Goal: Complete application form

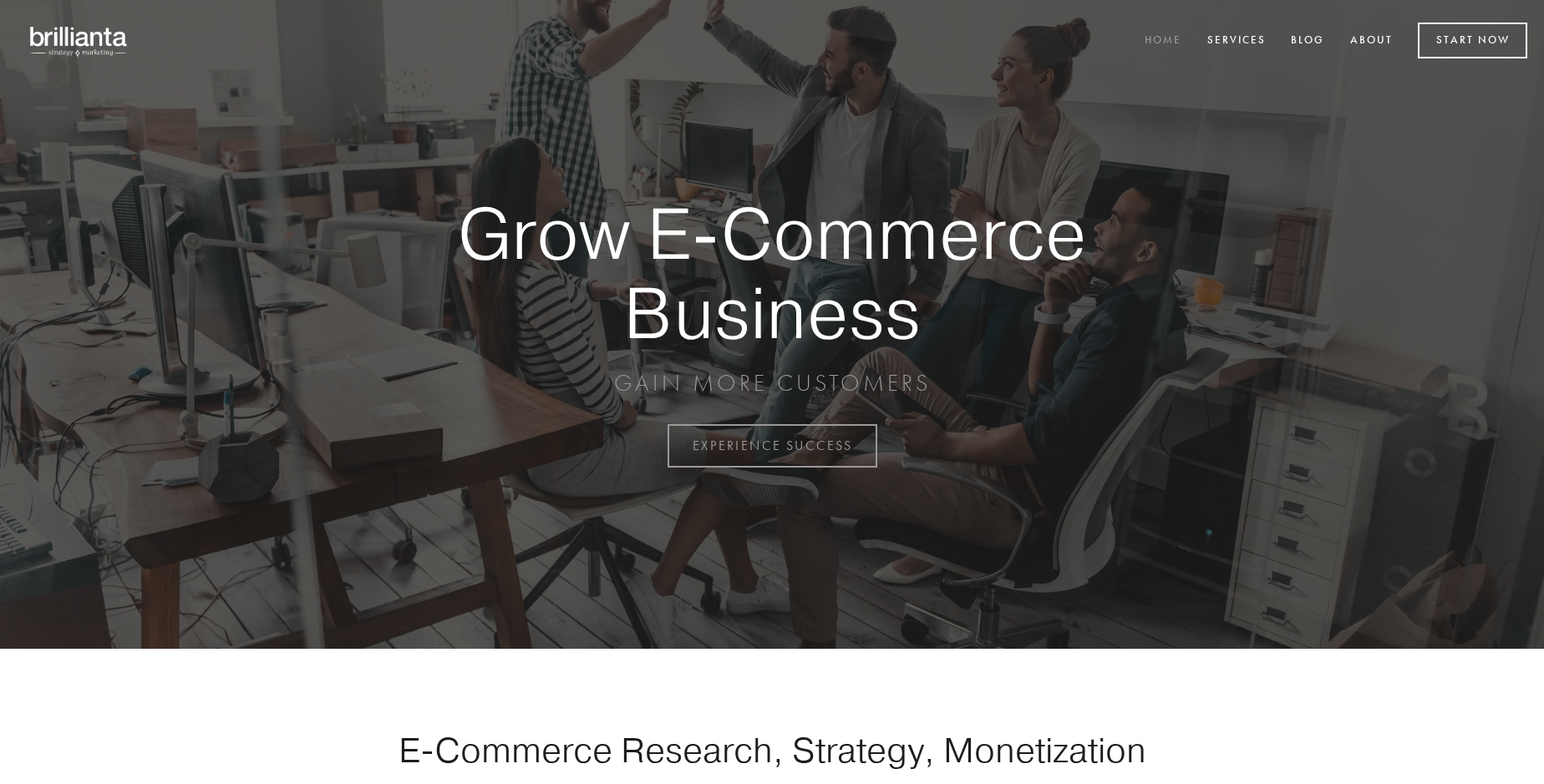
scroll to position [4379, 0]
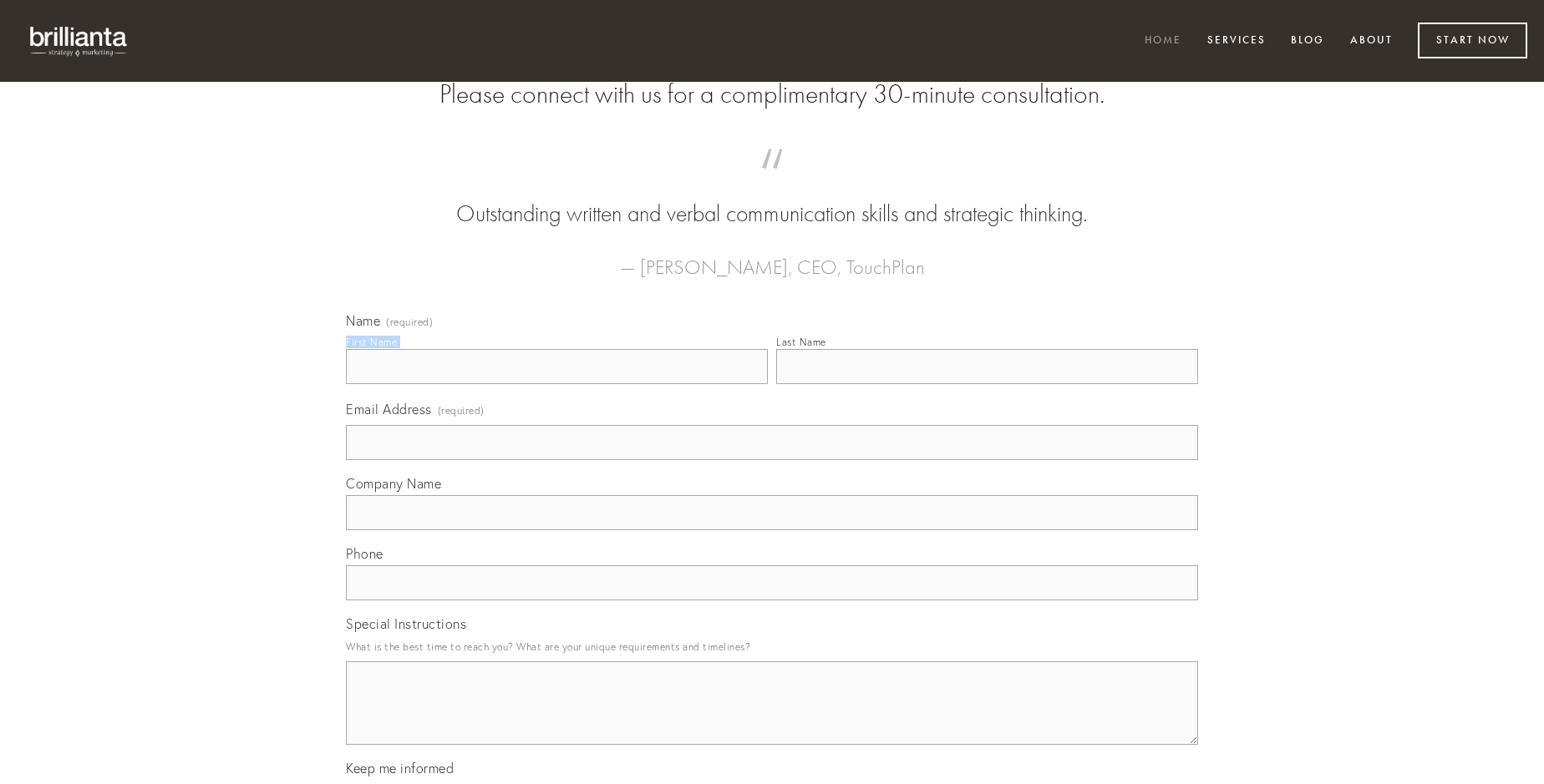
type input "[PERSON_NAME]"
click at [987, 385] on input "Last Name" at bounding box center [987, 366] width 422 height 35
type input "[PERSON_NAME]"
click at [772, 461] on input "Email Address (required)" at bounding box center [772, 442] width 853 height 35
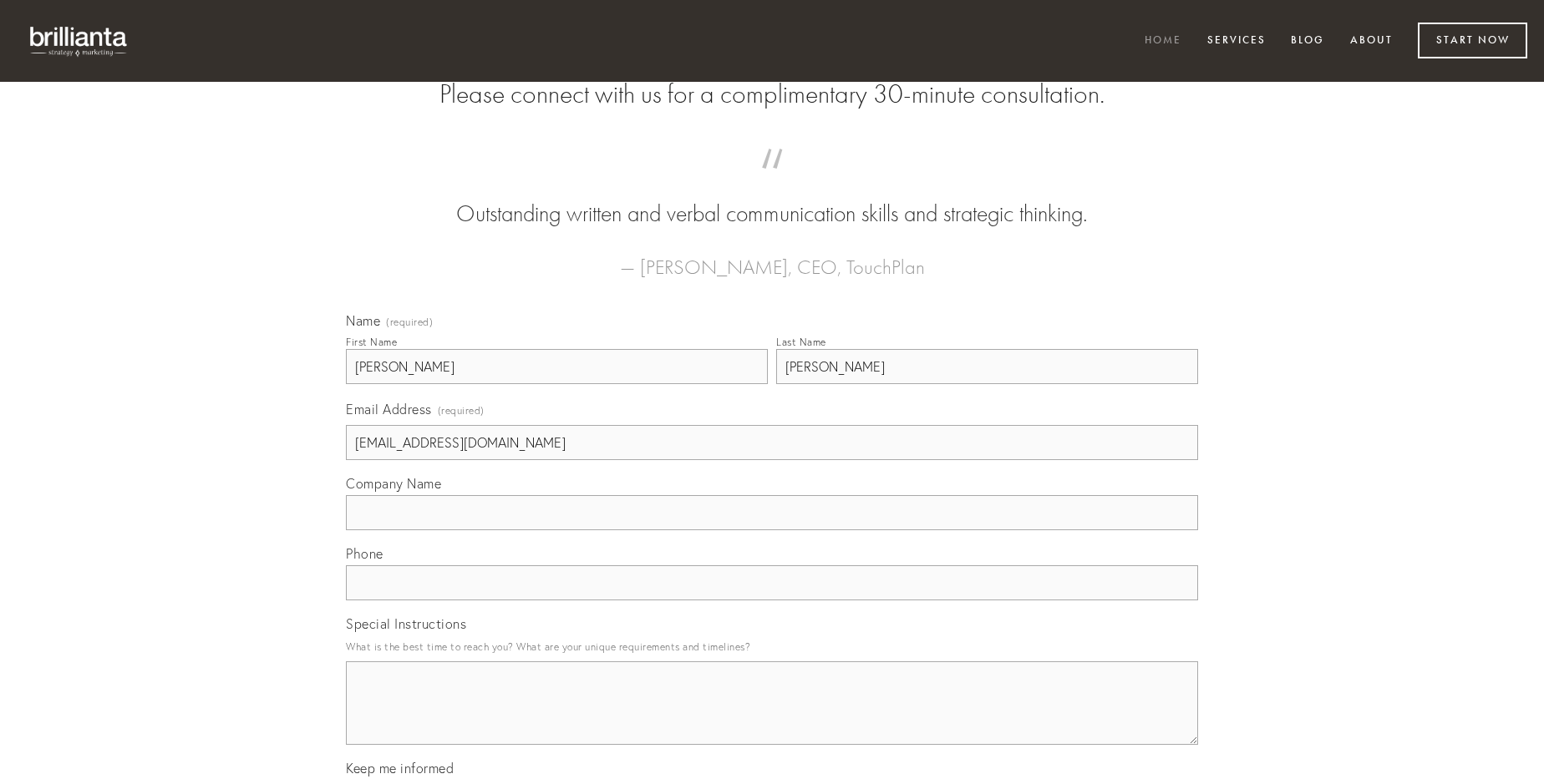
type input "[EMAIL_ADDRESS][DOMAIN_NAME]"
click at [772, 531] on input "Company Name" at bounding box center [772, 512] width 853 height 35
type input "alter"
click at [772, 600] on input "text" at bounding box center [772, 582] width 853 height 35
click at [772, 719] on textarea "Special Instructions" at bounding box center [772, 703] width 853 height 83
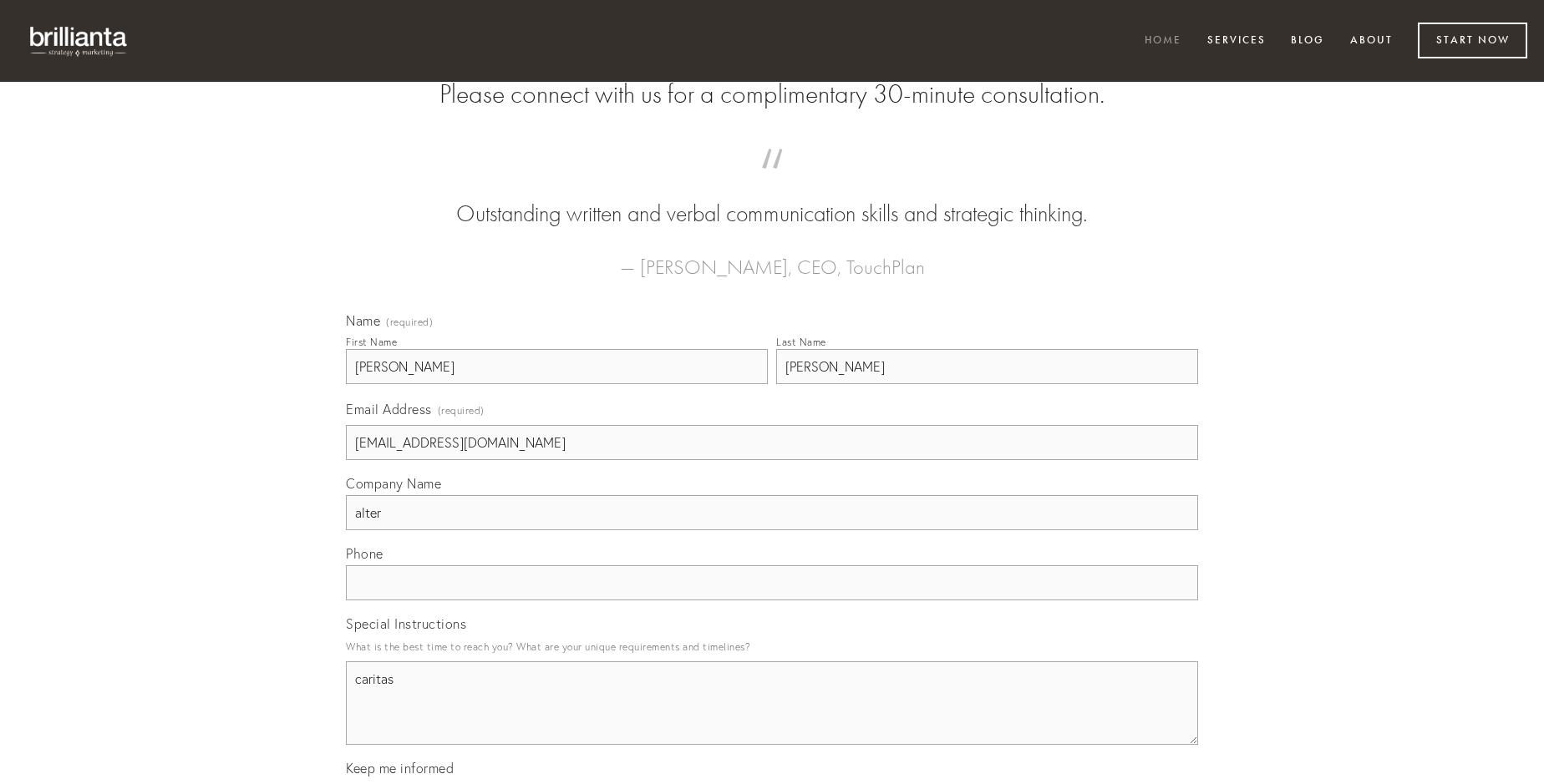
type textarea "caritas"
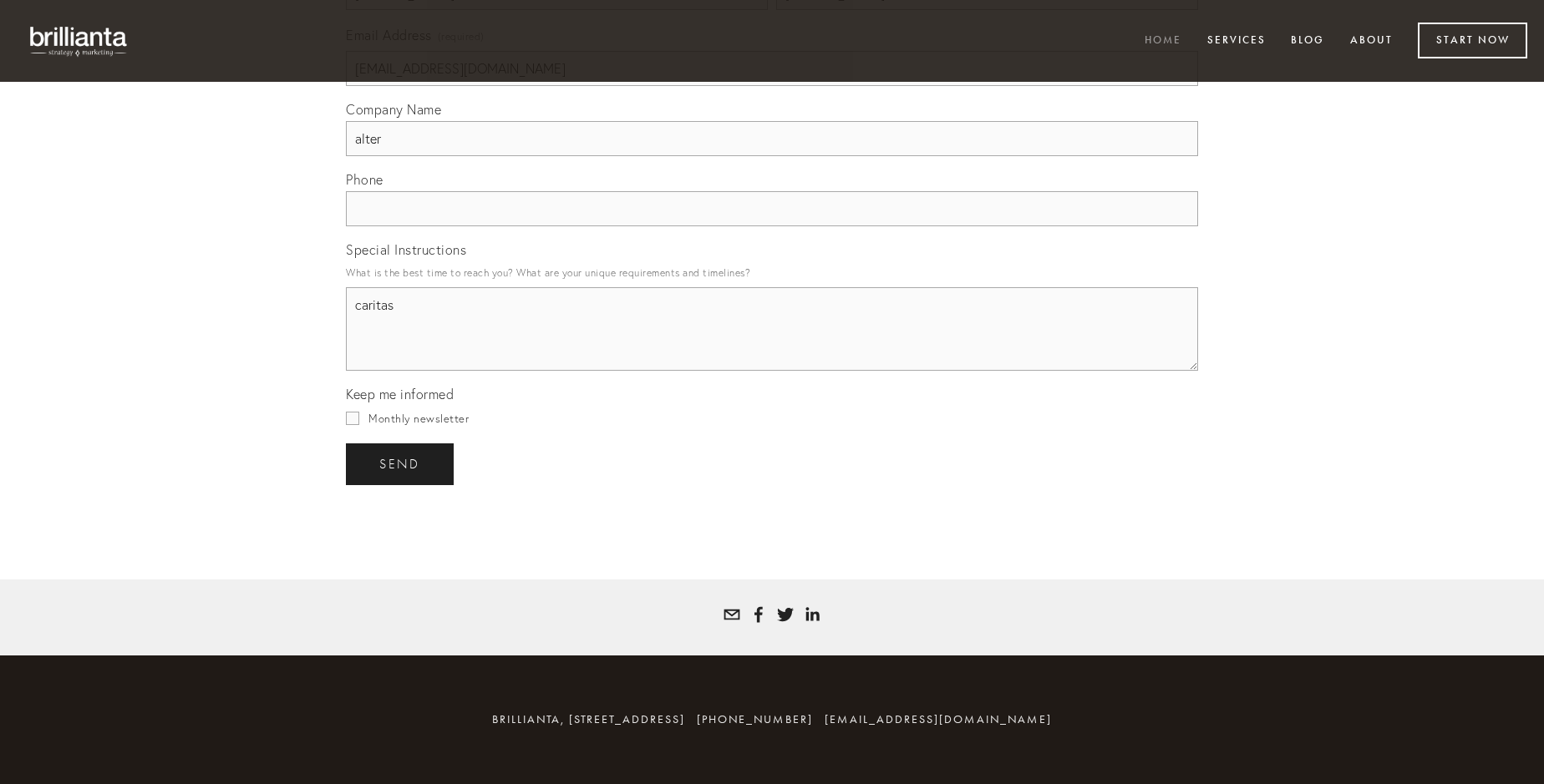
click at [402, 464] on span "send" at bounding box center [400, 464] width 41 height 15
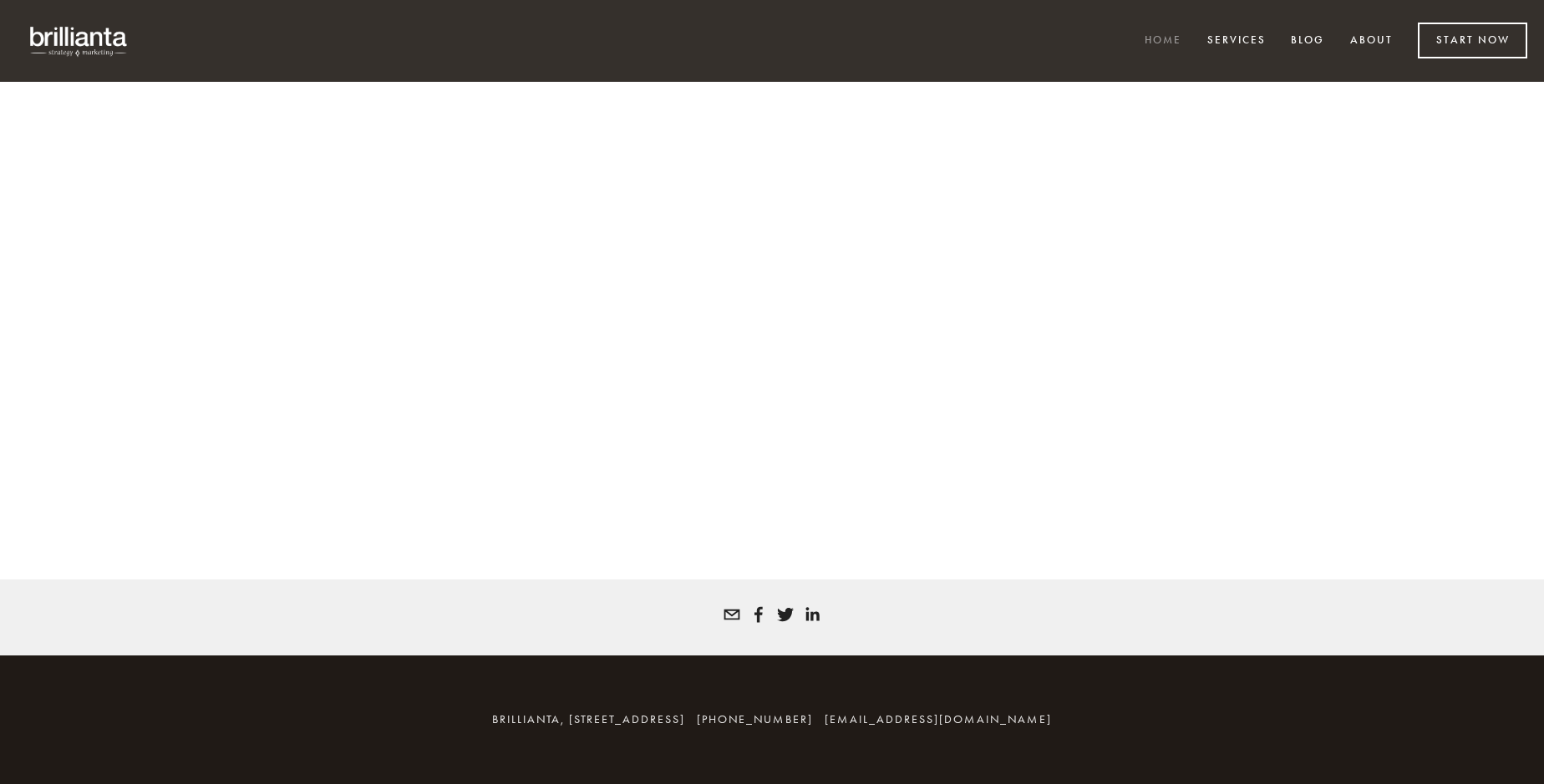
scroll to position [4356, 0]
